Goal: Information Seeking & Learning: Learn about a topic

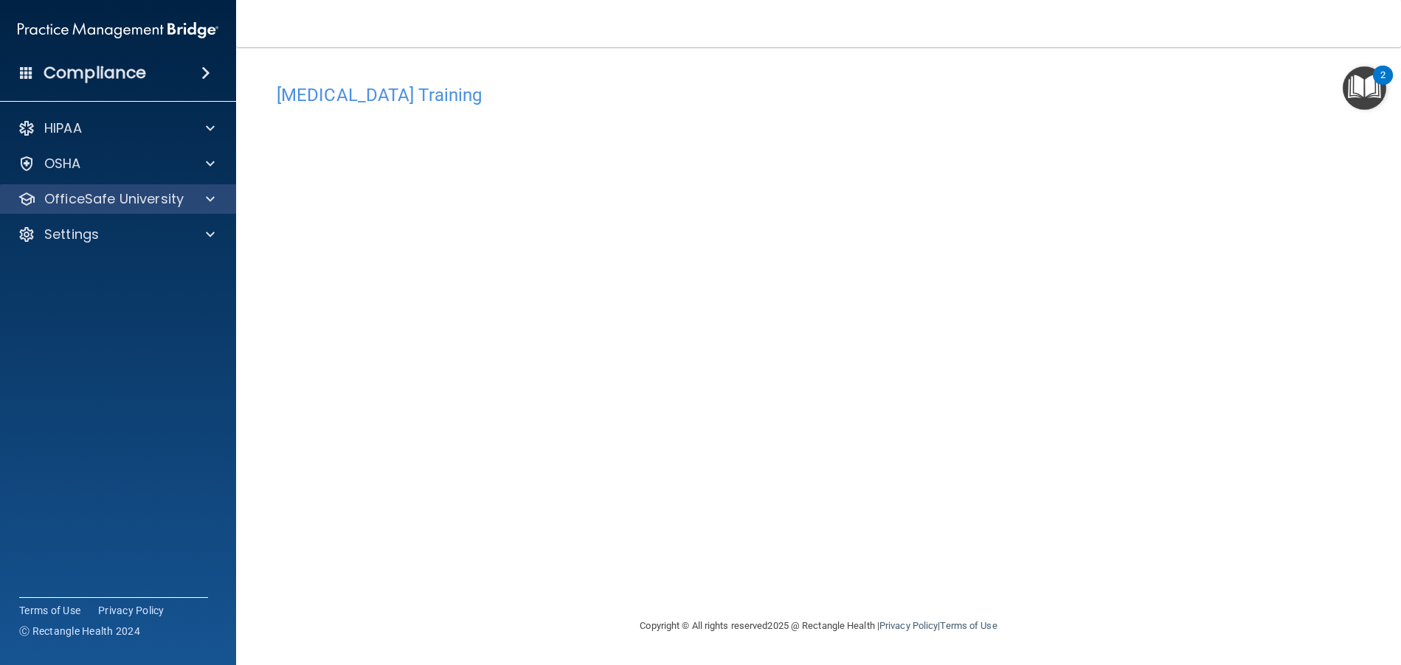
click at [214, 209] on div "OfficeSafe University" at bounding box center [118, 199] width 237 height 30
click at [207, 190] on div "OfficeSafe University" at bounding box center [118, 199] width 237 height 30
click at [206, 200] on span at bounding box center [210, 199] width 9 height 18
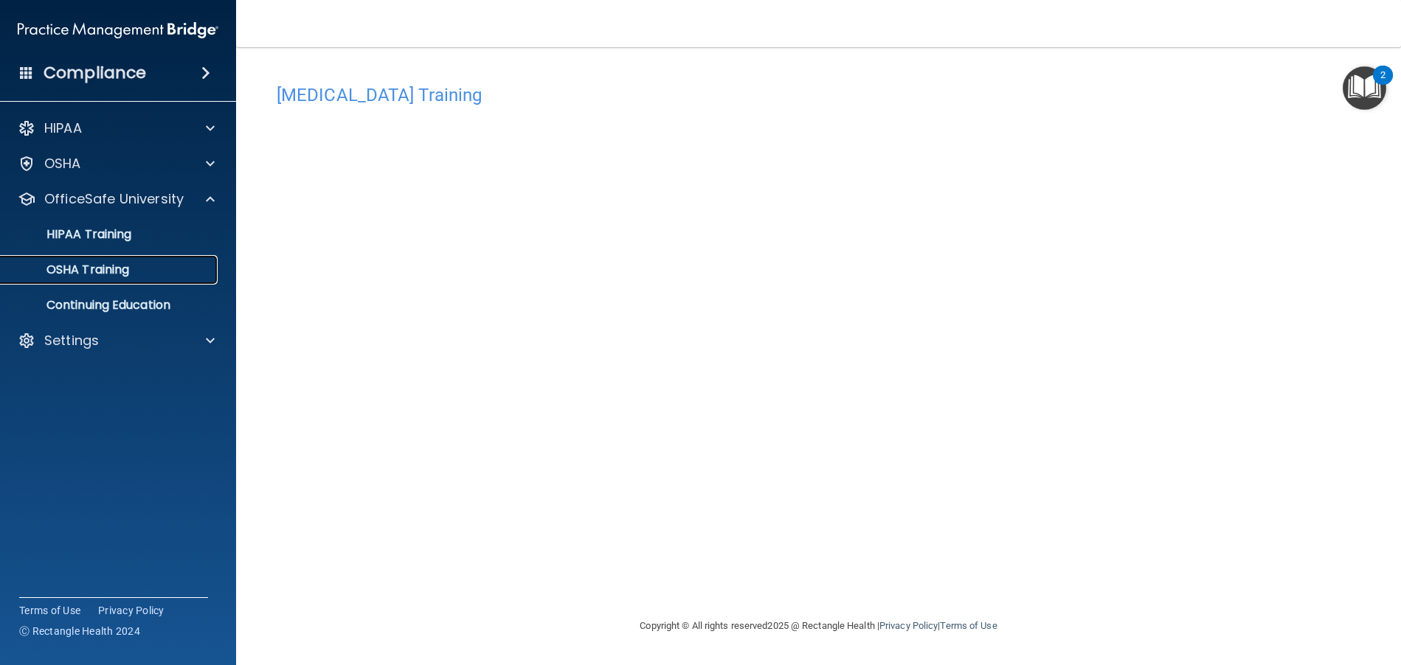
click at [91, 268] on p "OSHA Training" at bounding box center [69, 270] width 119 height 15
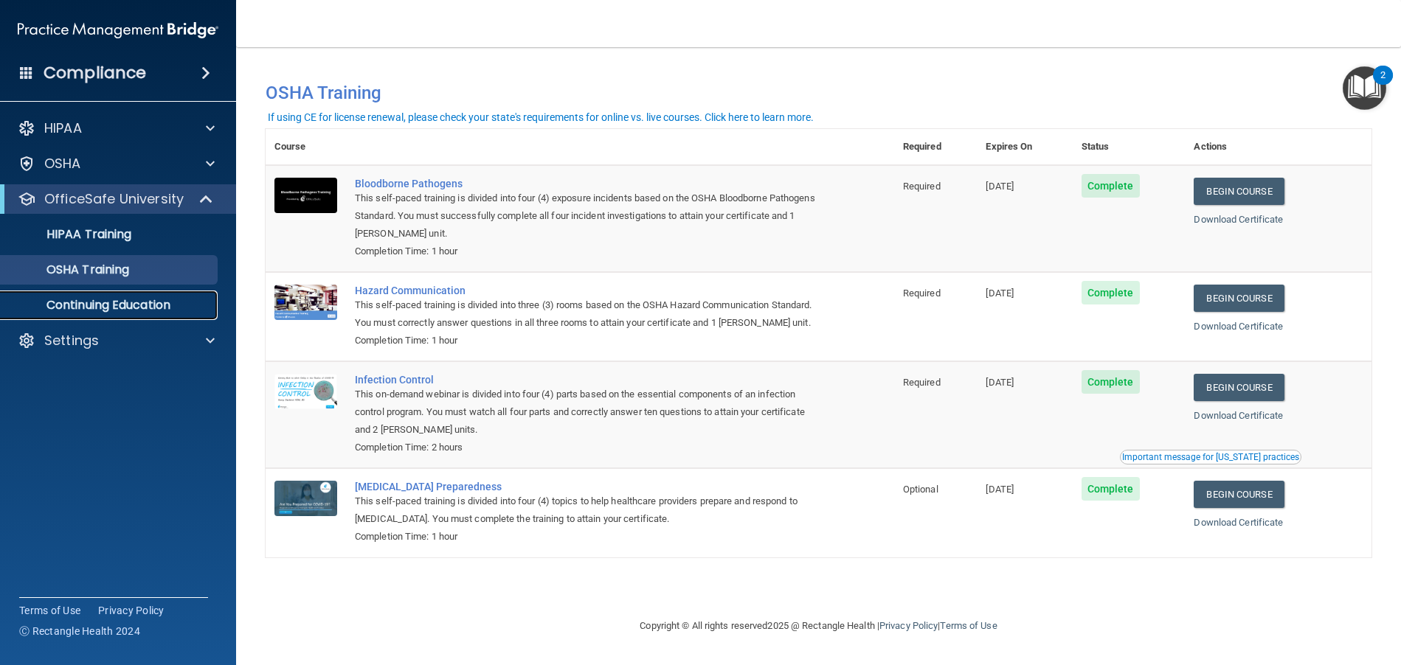
click at [134, 305] on p "Continuing Education" at bounding box center [110, 305] width 201 height 15
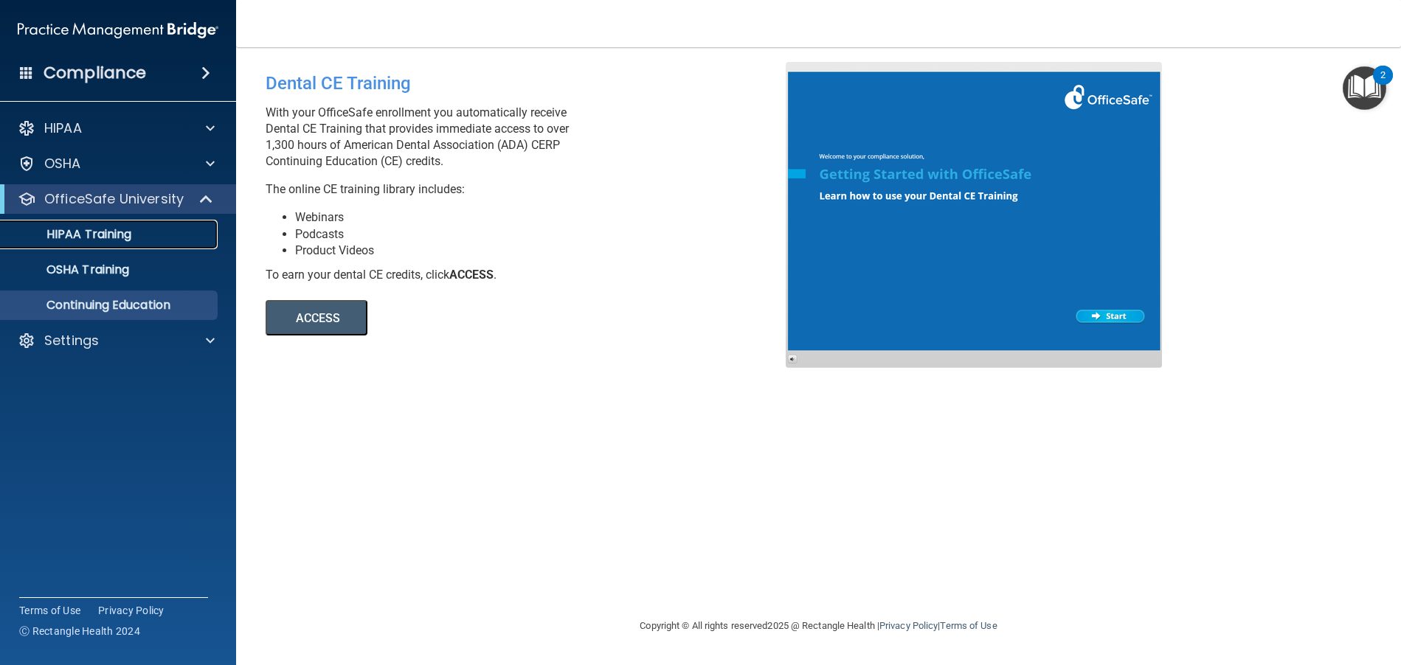
click at [135, 240] on div "HIPAA Training" at bounding box center [110, 234] width 201 height 15
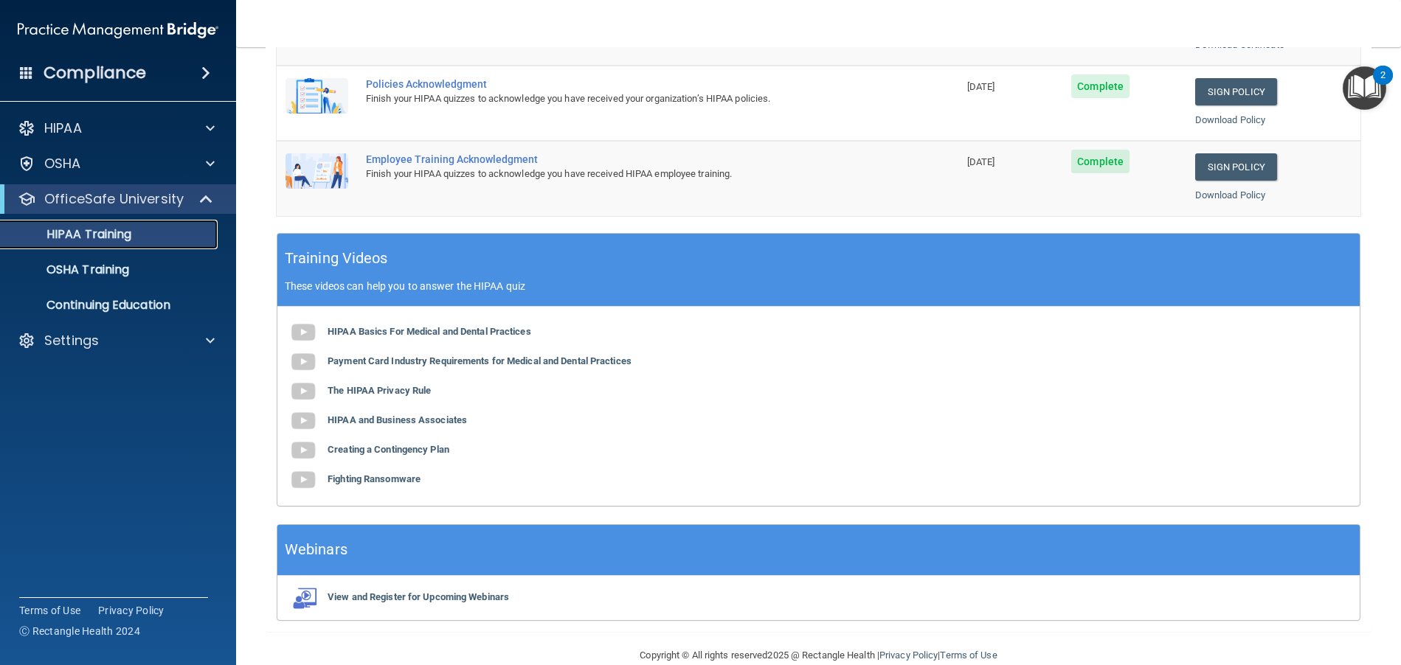
scroll to position [445, 0]
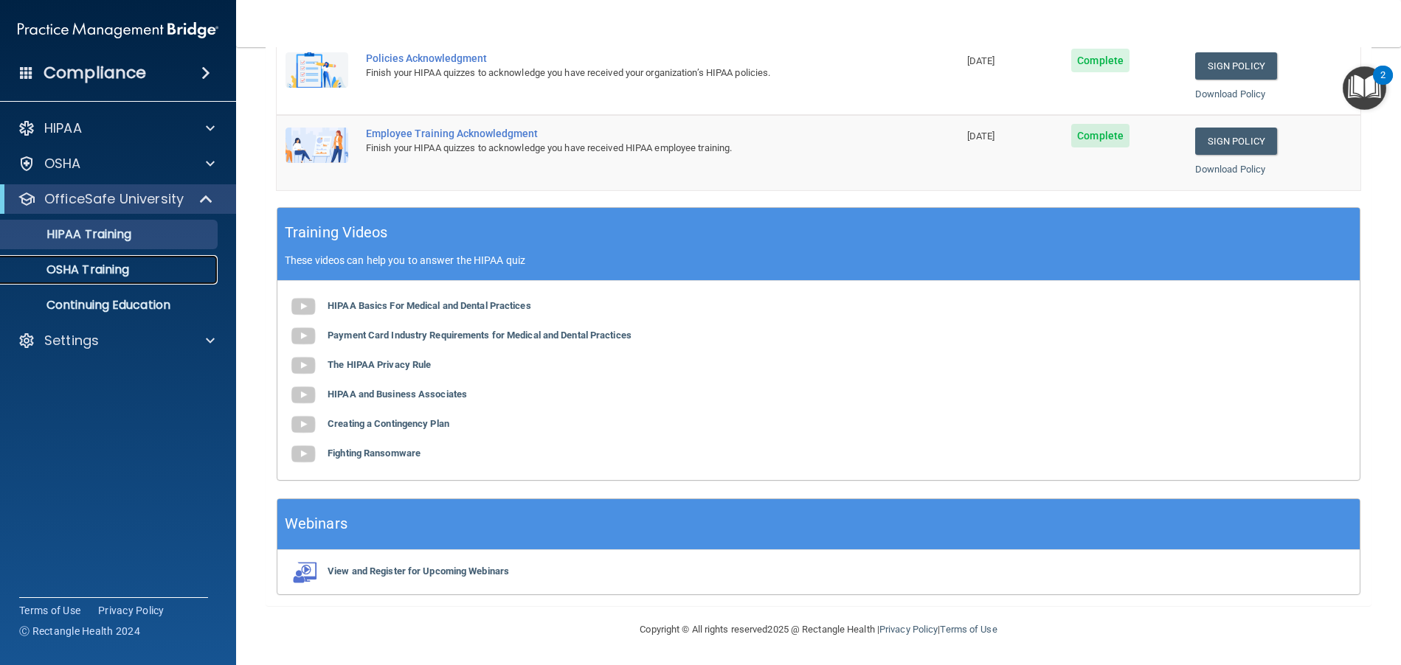
click at [71, 268] on p "OSHA Training" at bounding box center [69, 270] width 119 height 15
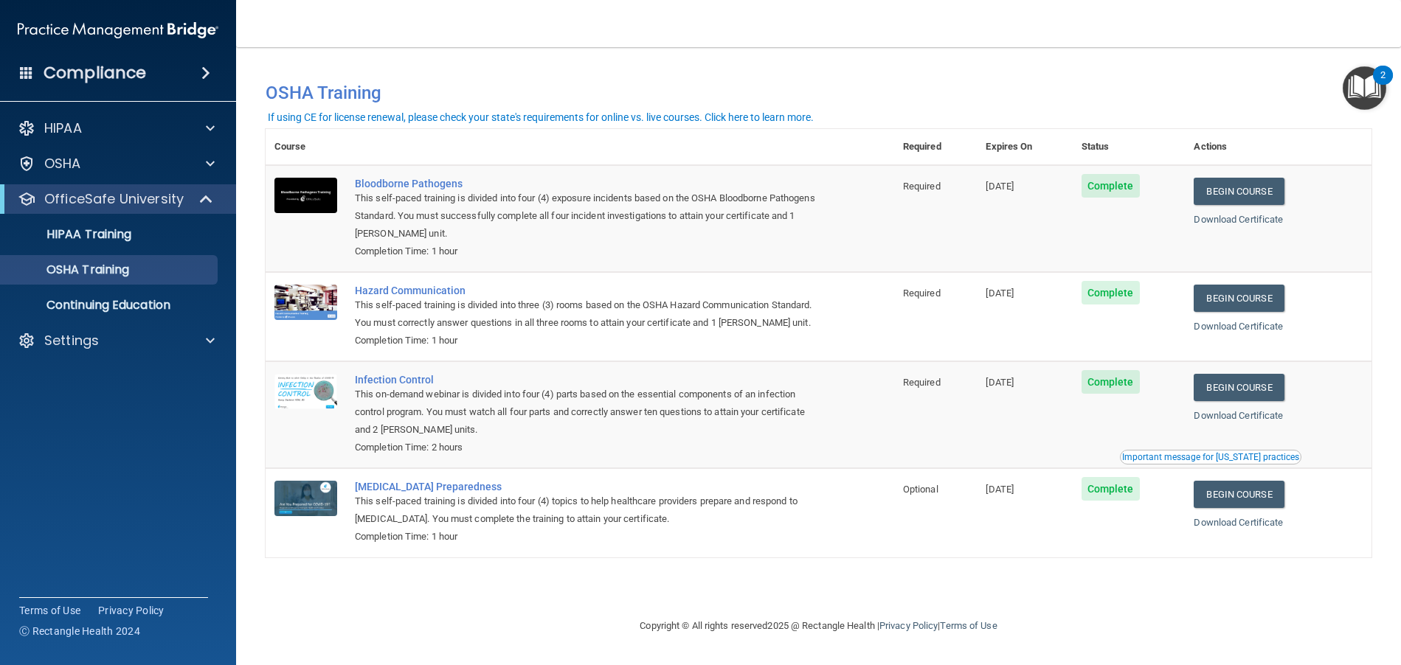
click at [1370, 81] on img "Open Resource Center, 2 new notifications" at bounding box center [1364, 88] width 44 height 44
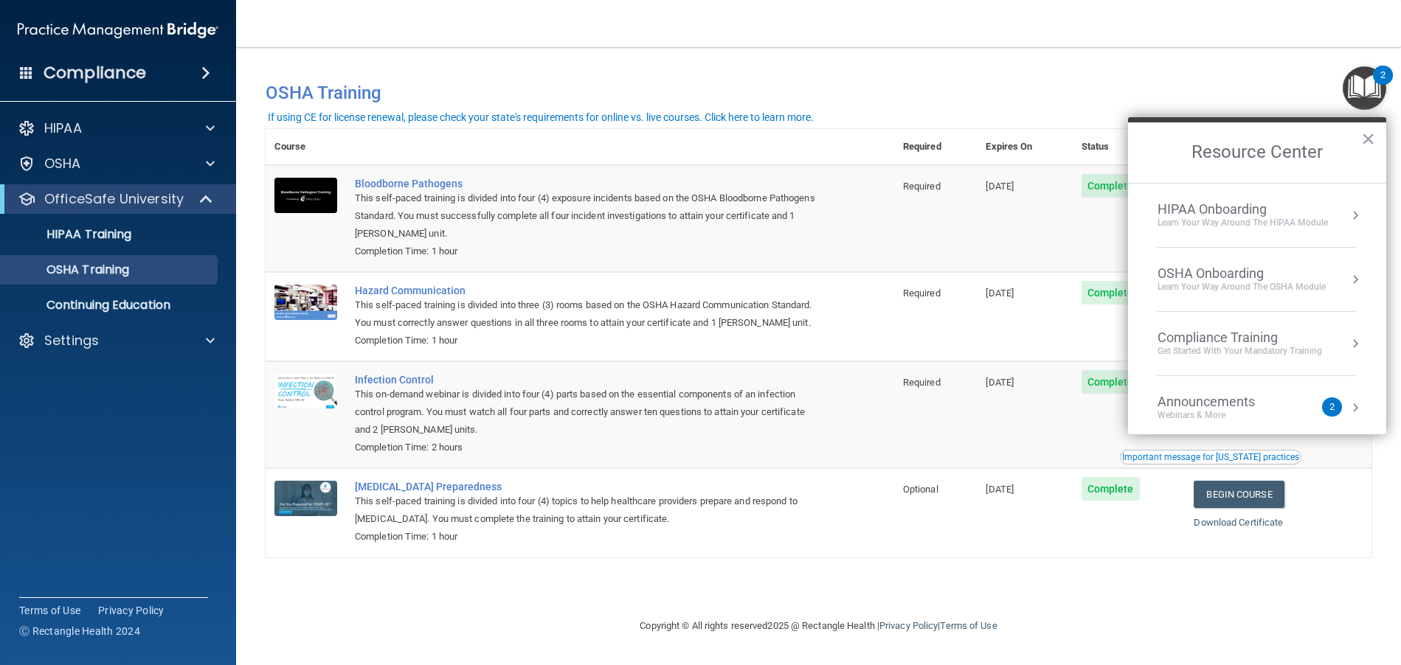
click at [1276, 228] on div "Learn Your Way around the HIPAA module" at bounding box center [1242, 223] width 170 height 13
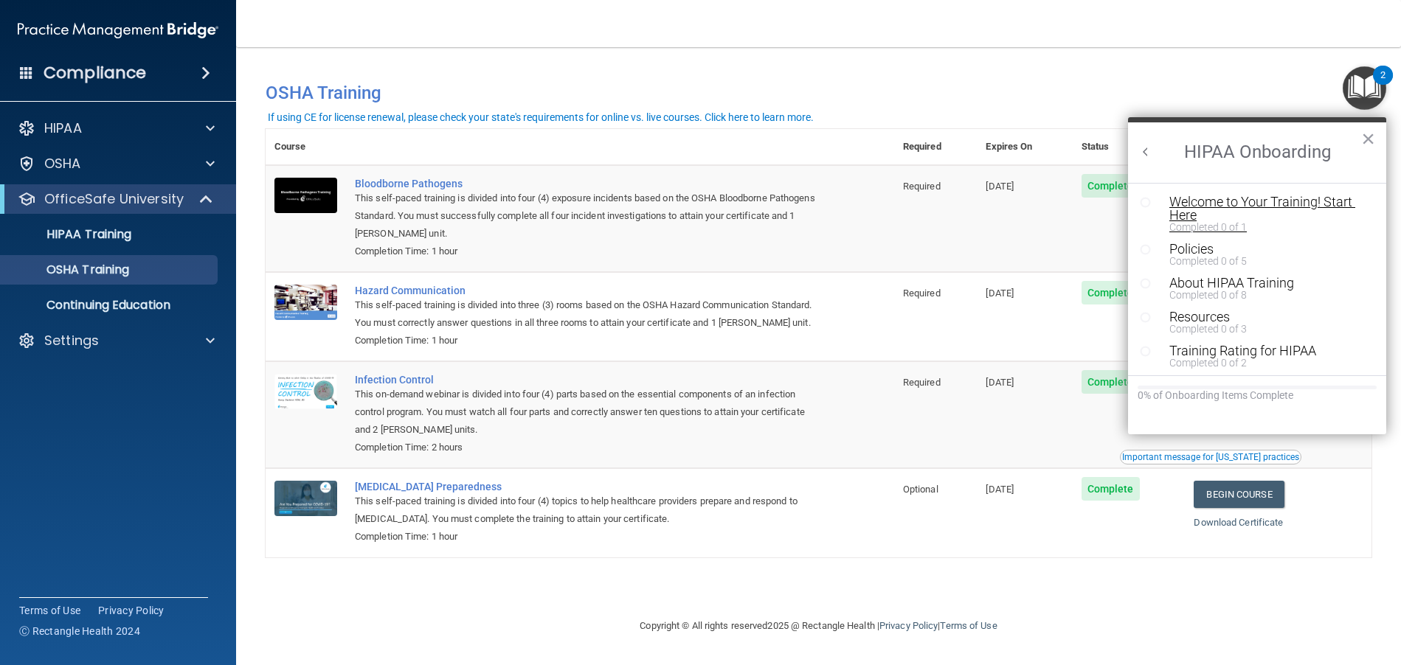
click at [1225, 211] on div "Welcome to Your Training! Start Here" at bounding box center [1262, 208] width 187 height 27
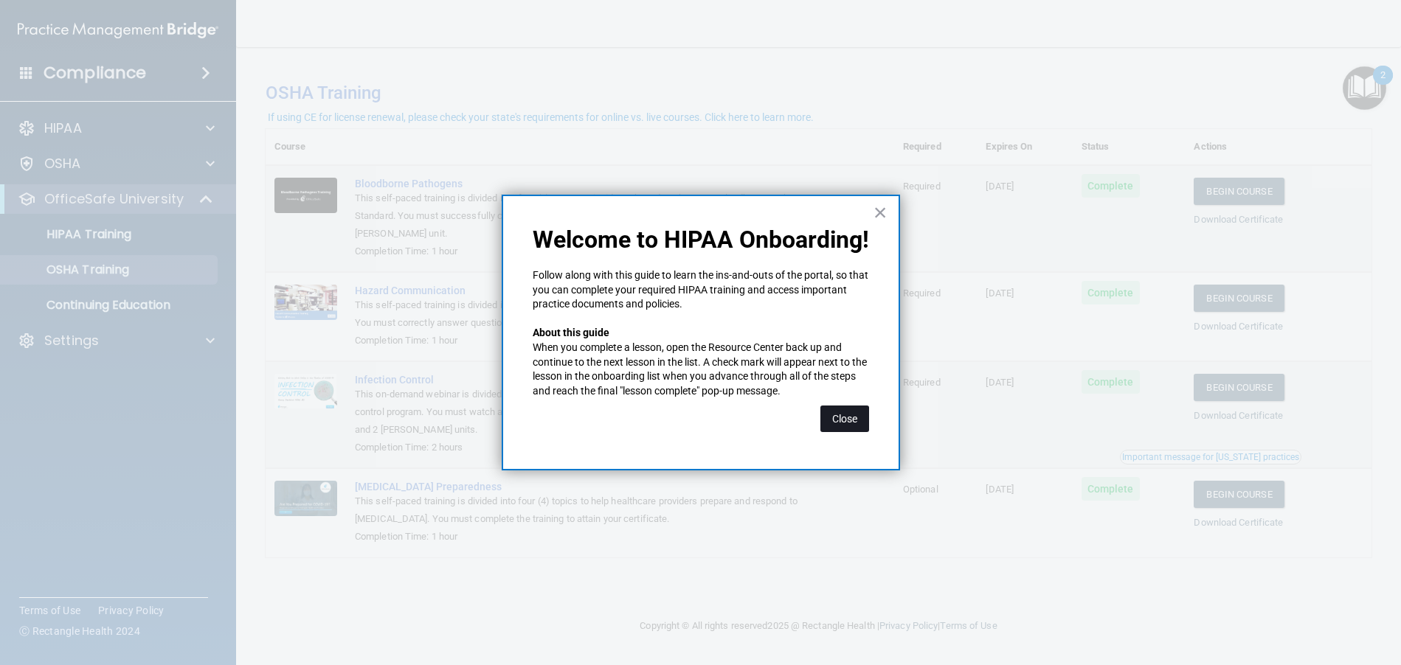
click at [842, 422] on button "Close" at bounding box center [844, 419] width 49 height 27
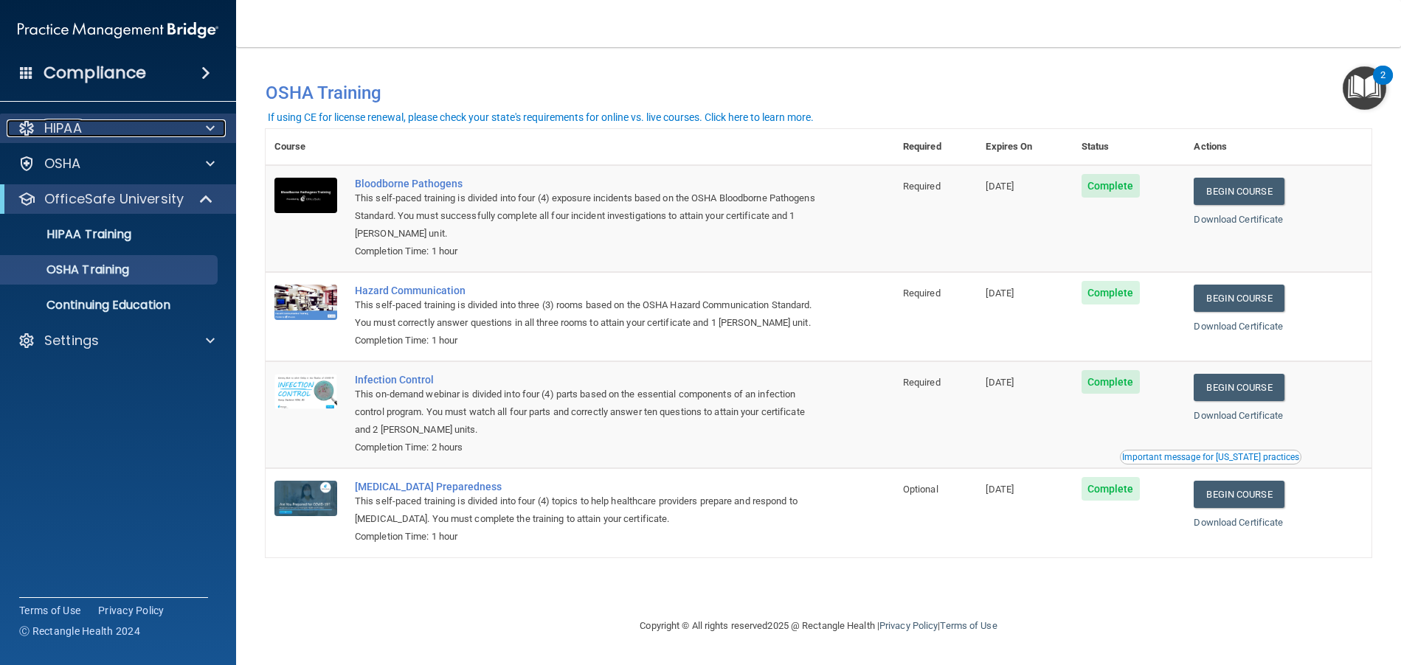
click at [147, 132] on div "HIPAA" at bounding box center [98, 128] width 183 height 18
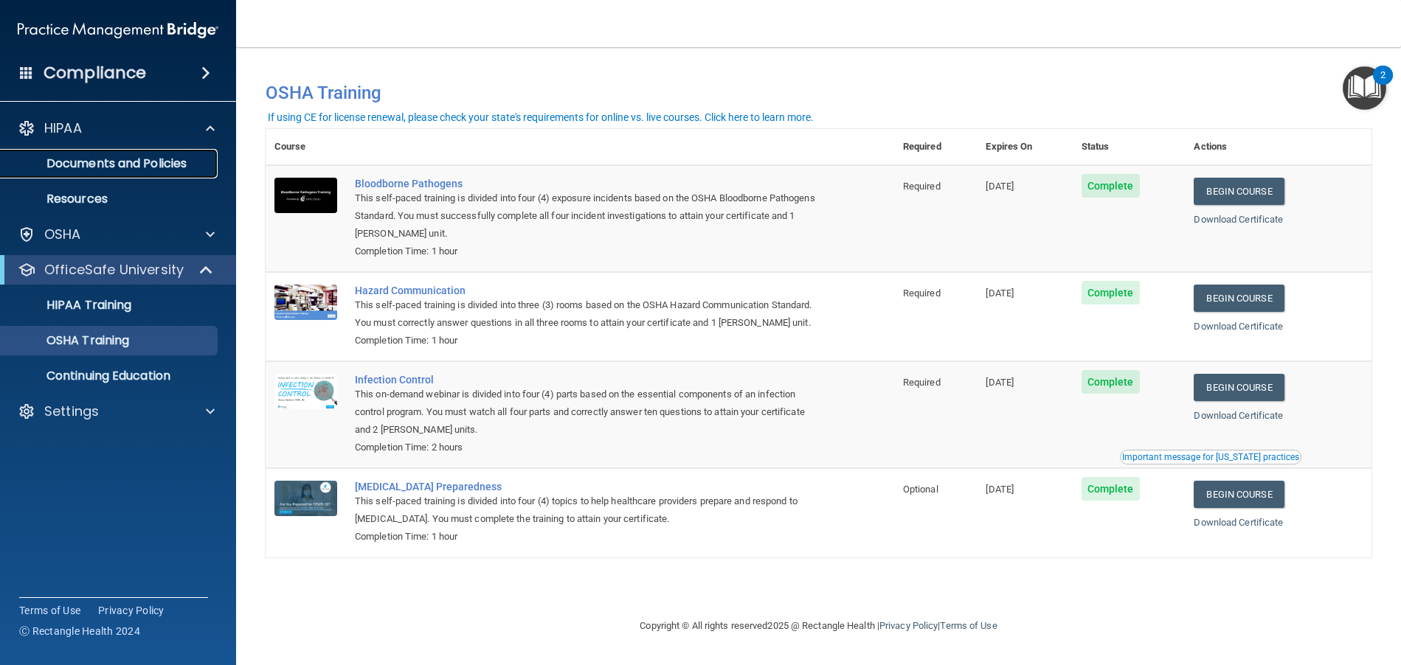
click at [131, 162] on p "Documents and Policies" at bounding box center [110, 163] width 201 height 15
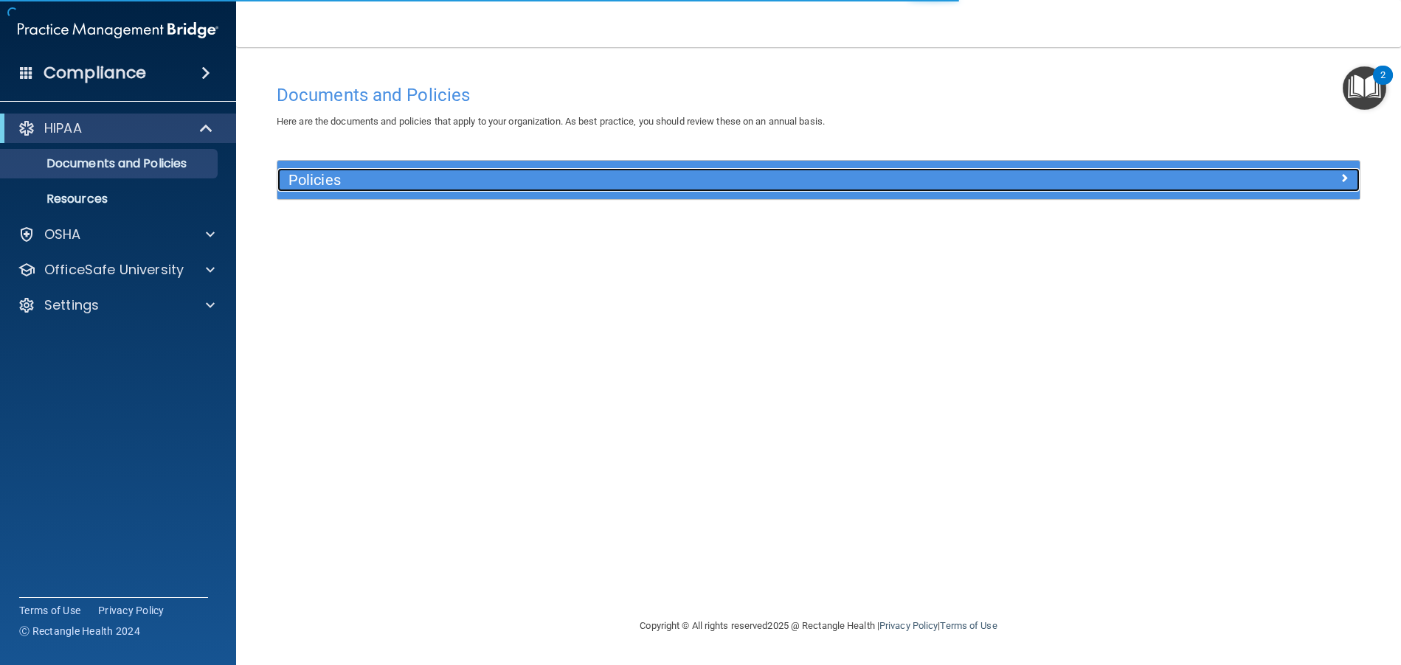
click at [336, 173] on h5 "Policies" at bounding box center [682, 180] width 789 height 16
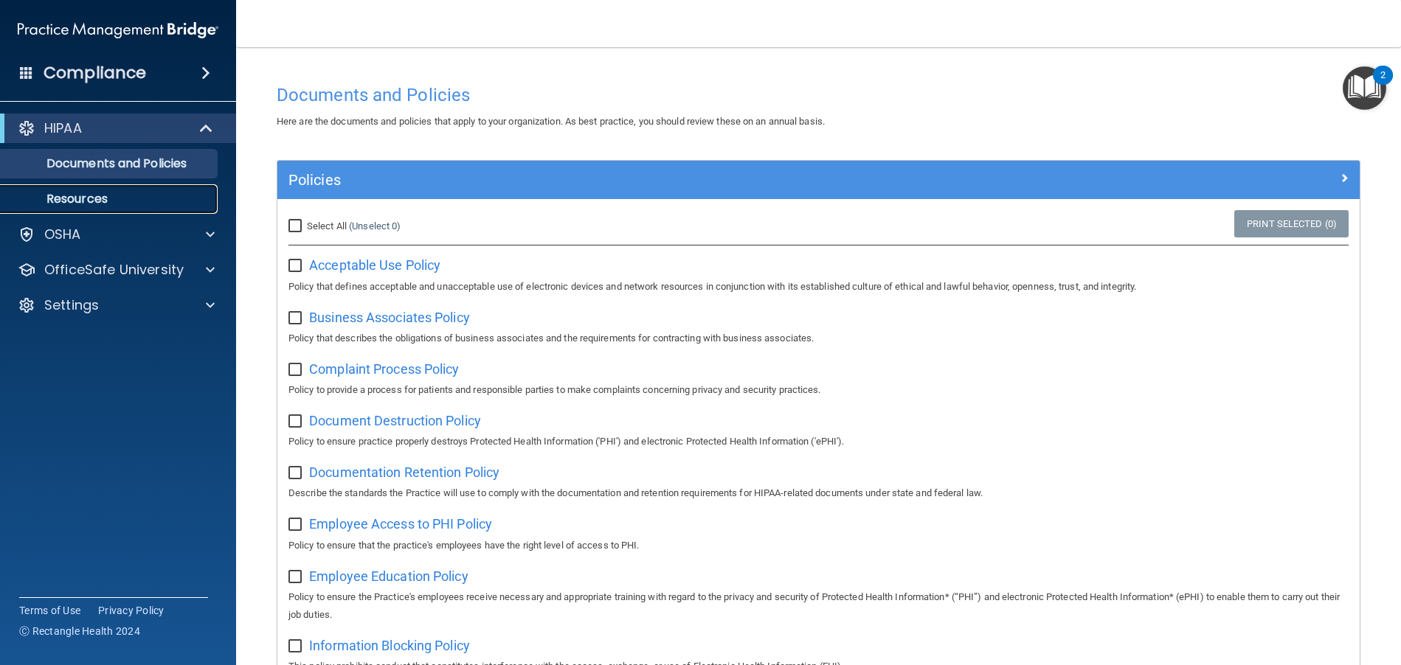
click at [115, 194] on p "Resources" at bounding box center [110, 199] width 201 height 15
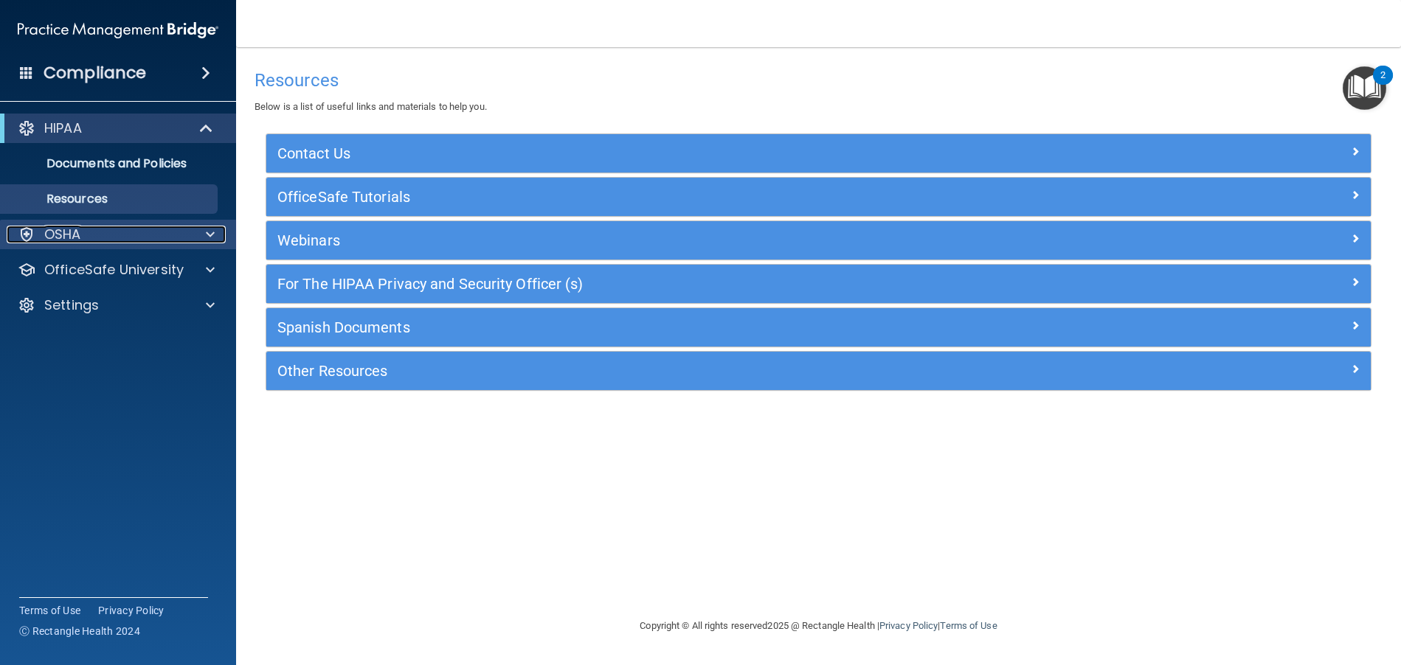
click at [201, 237] on div at bounding box center [208, 235] width 37 height 18
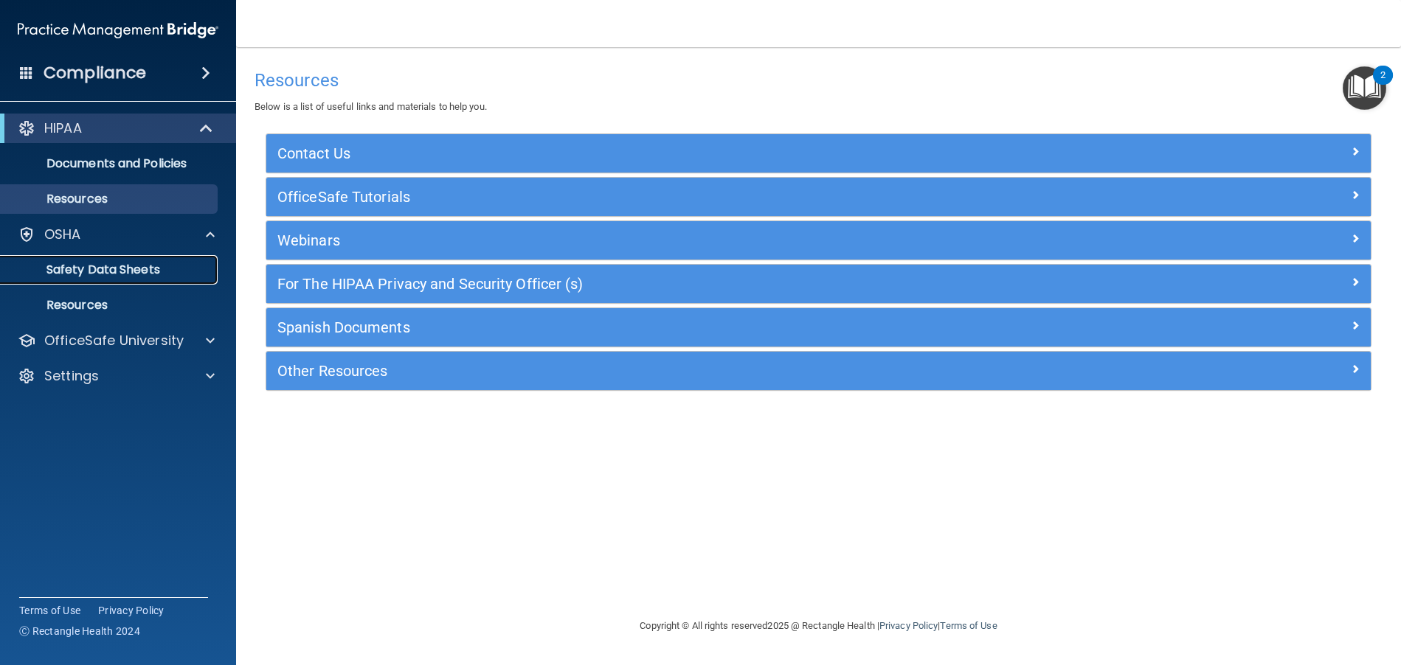
click at [167, 283] on link "Safety Data Sheets" at bounding box center [101, 270] width 232 height 30
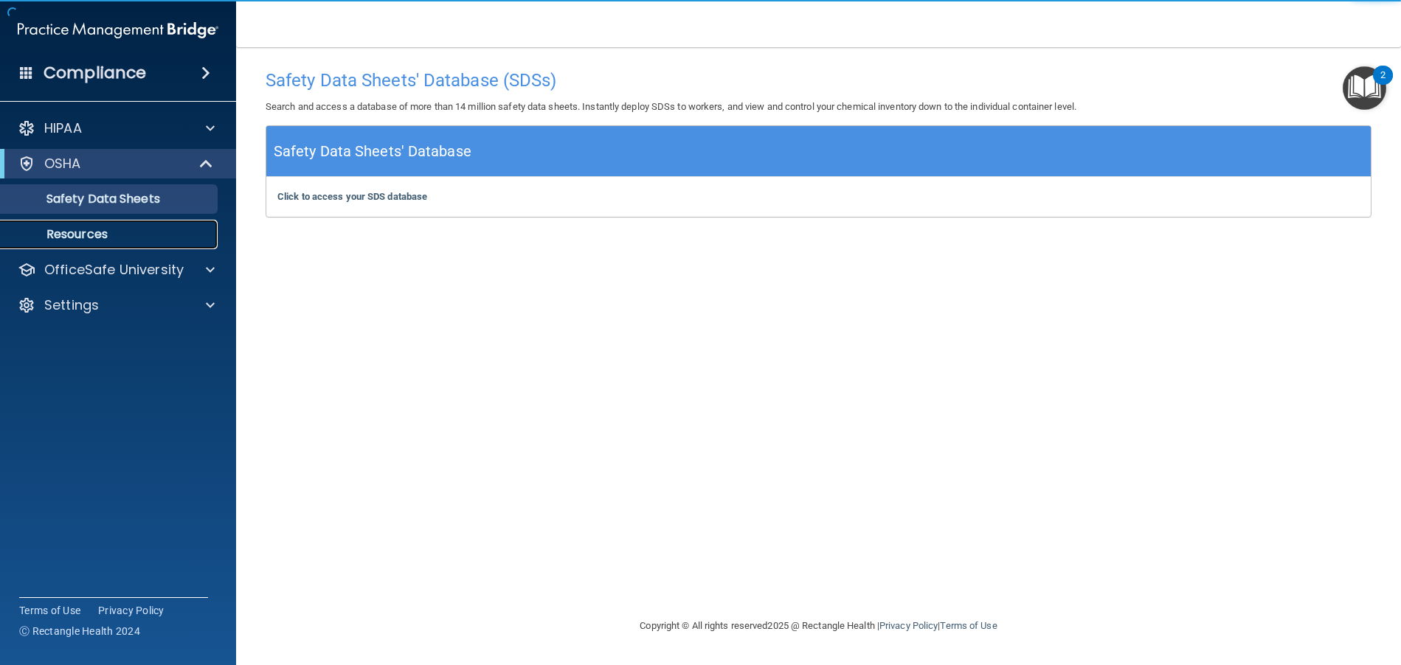
click at [176, 232] on p "Resources" at bounding box center [110, 234] width 201 height 15
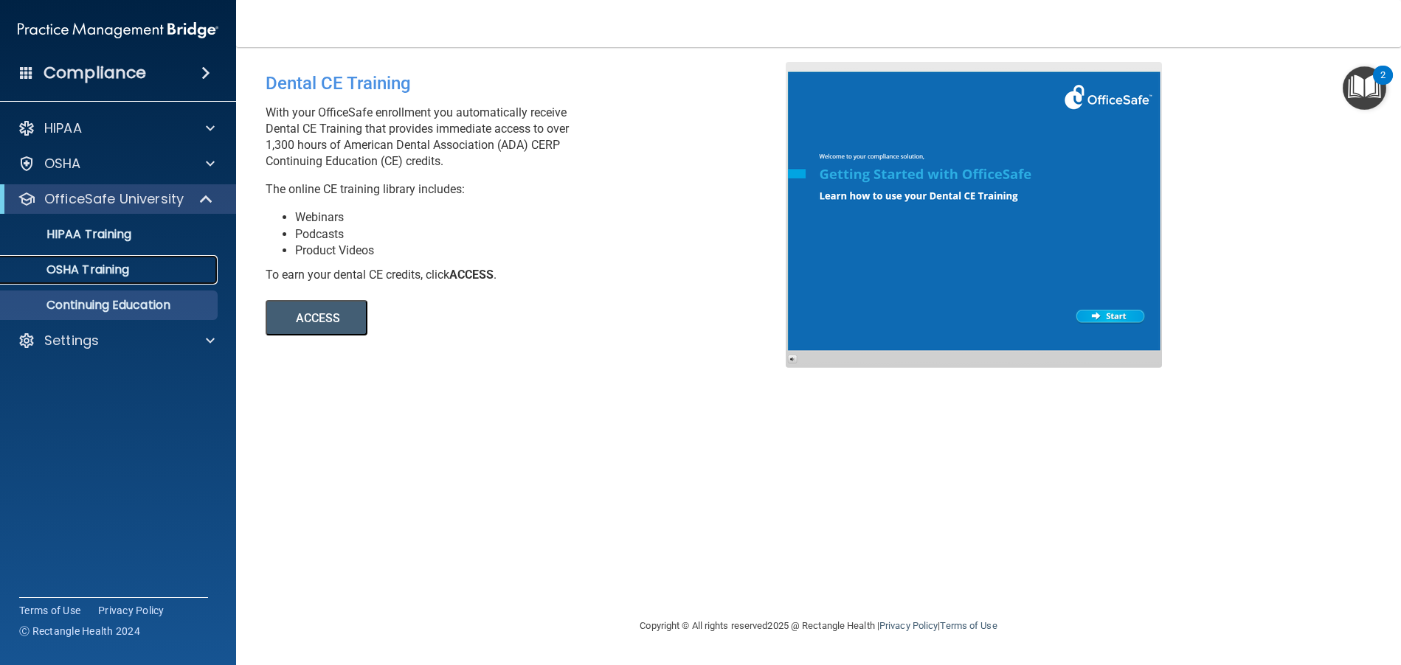
click at [129, 275] on p "OSHA Training" at bounding box center [69, 270] width 119 height 15
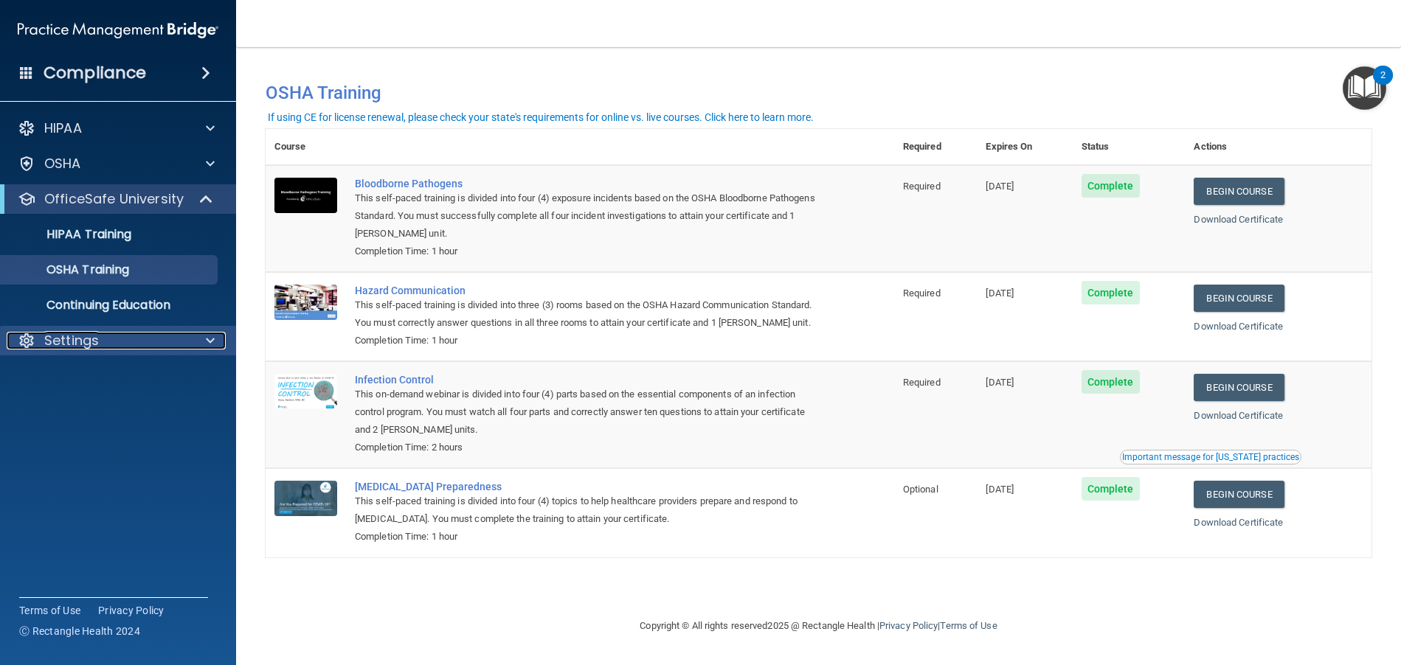
click at [202, 341] on div at bounding box center [208, 341] width 37 height 18
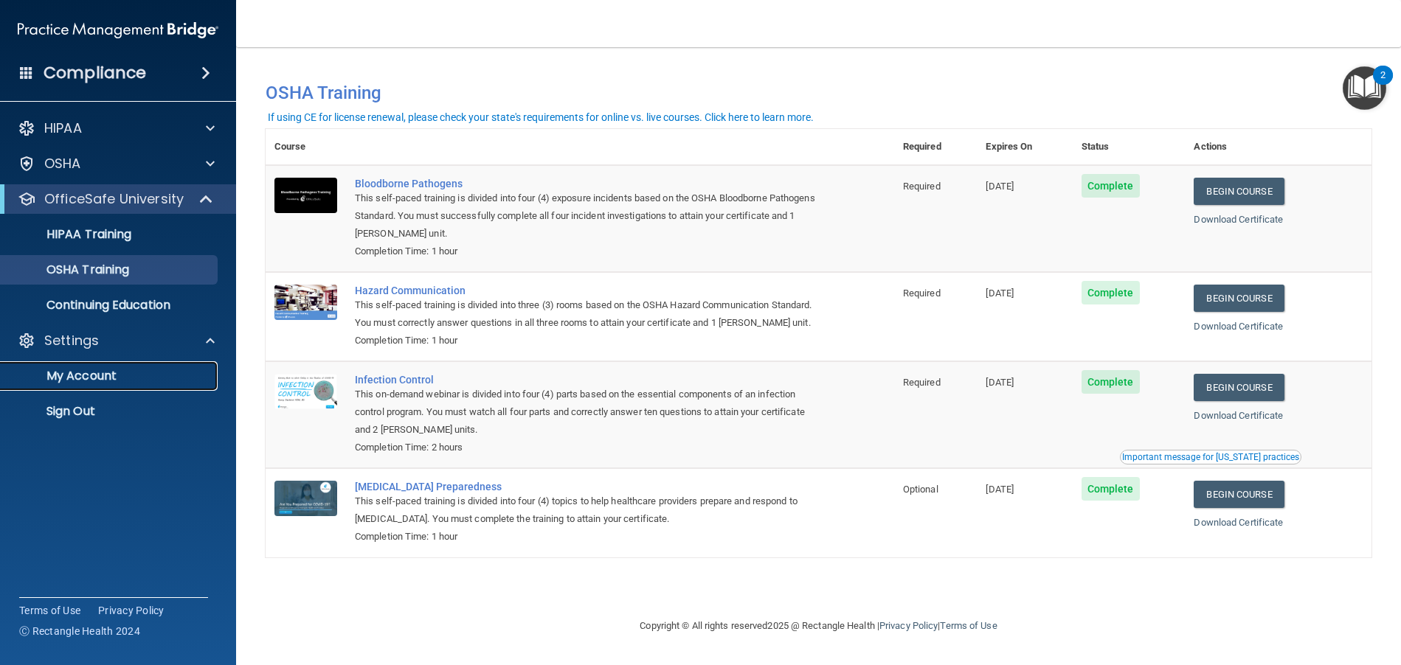
click at [190, 367] on link "My Account" at bounding box center [101, 376] width 232 height 30
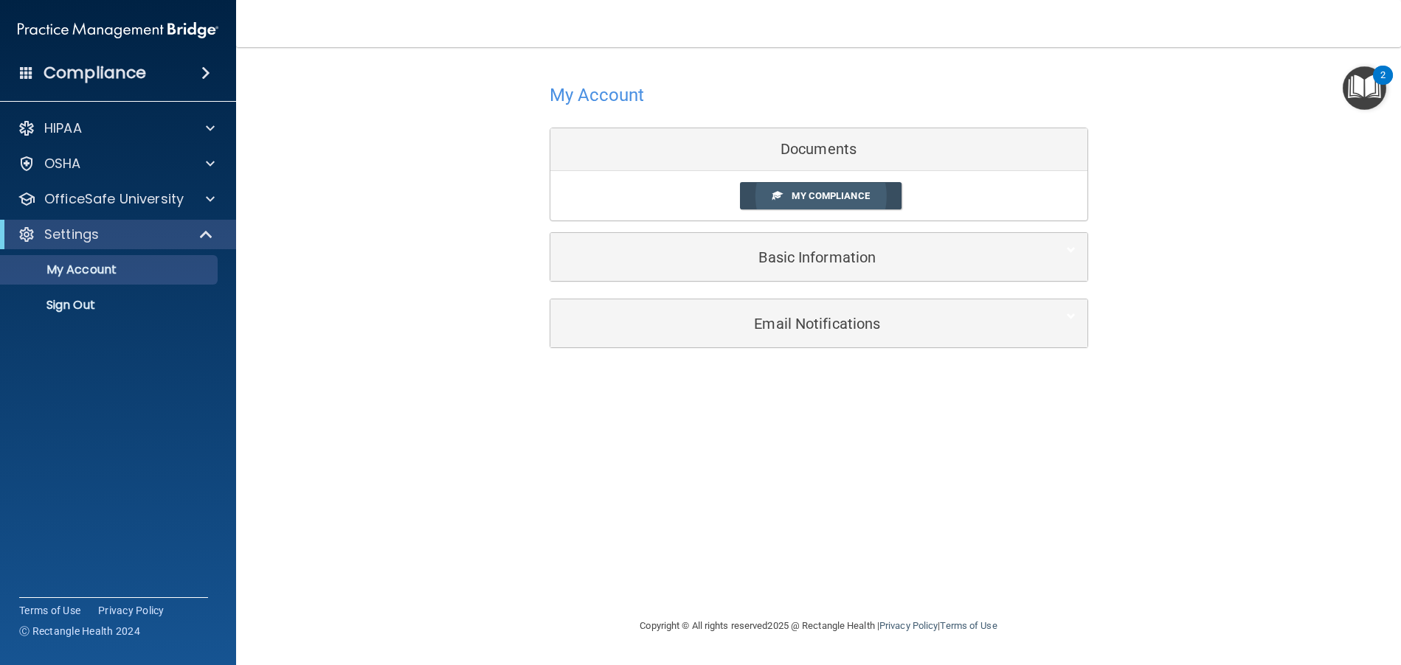
click at [839, 198] on span "My Compliance" at bounding box center [829, 195] width 77 height 11
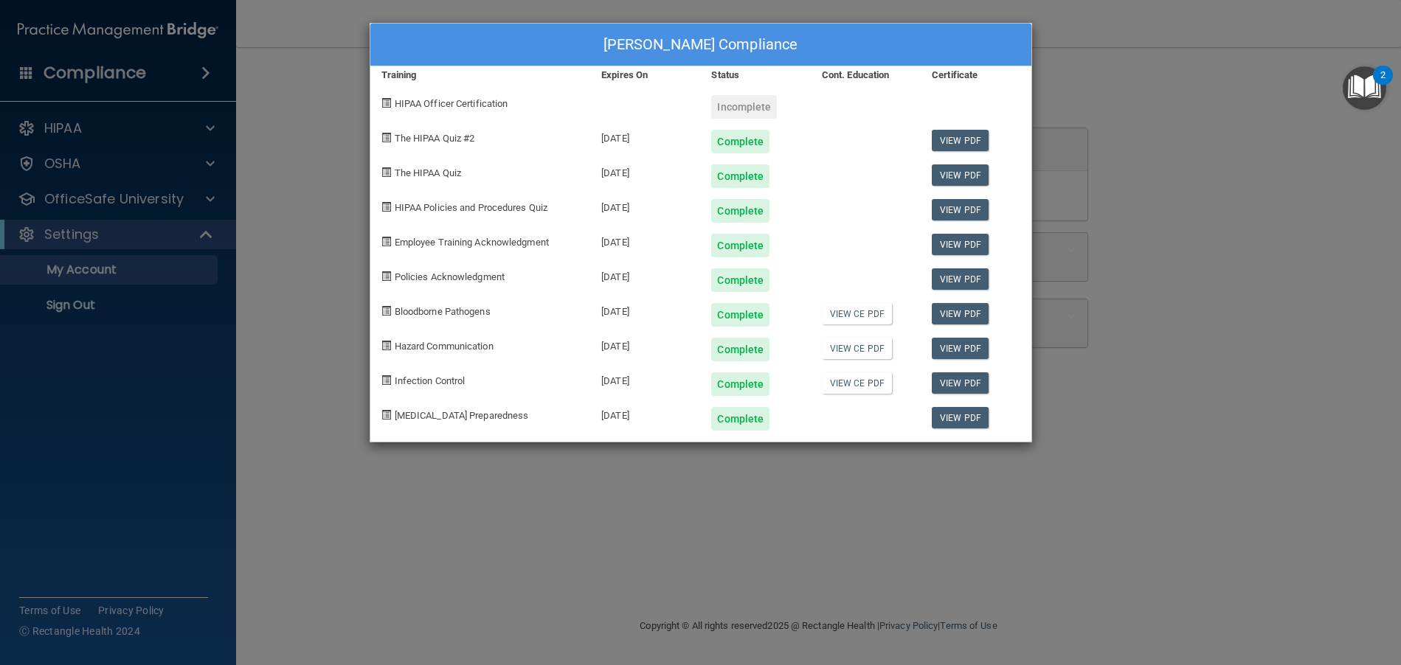
click at [476, 102] on span "HIPAA Officer Certification" at bounding box center [452, 103] width 114 height 11
click at [1123, 109] on div "Nicole Klebanov's Compliance Training Expires On Status Cont. Education Certifi…" at bounding box center [700, 332] width 1401 height 665
